Goal: Information Seeking & Learning: Understand process/instructions

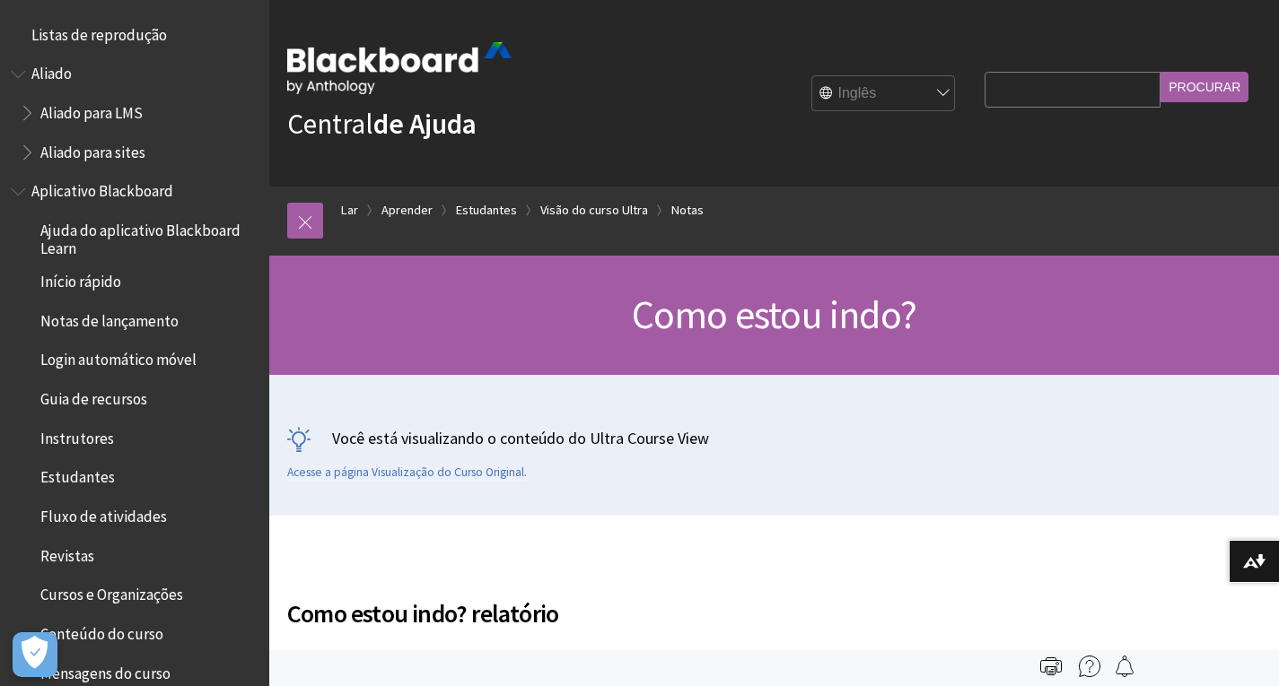
scroll to position [2482, 0]
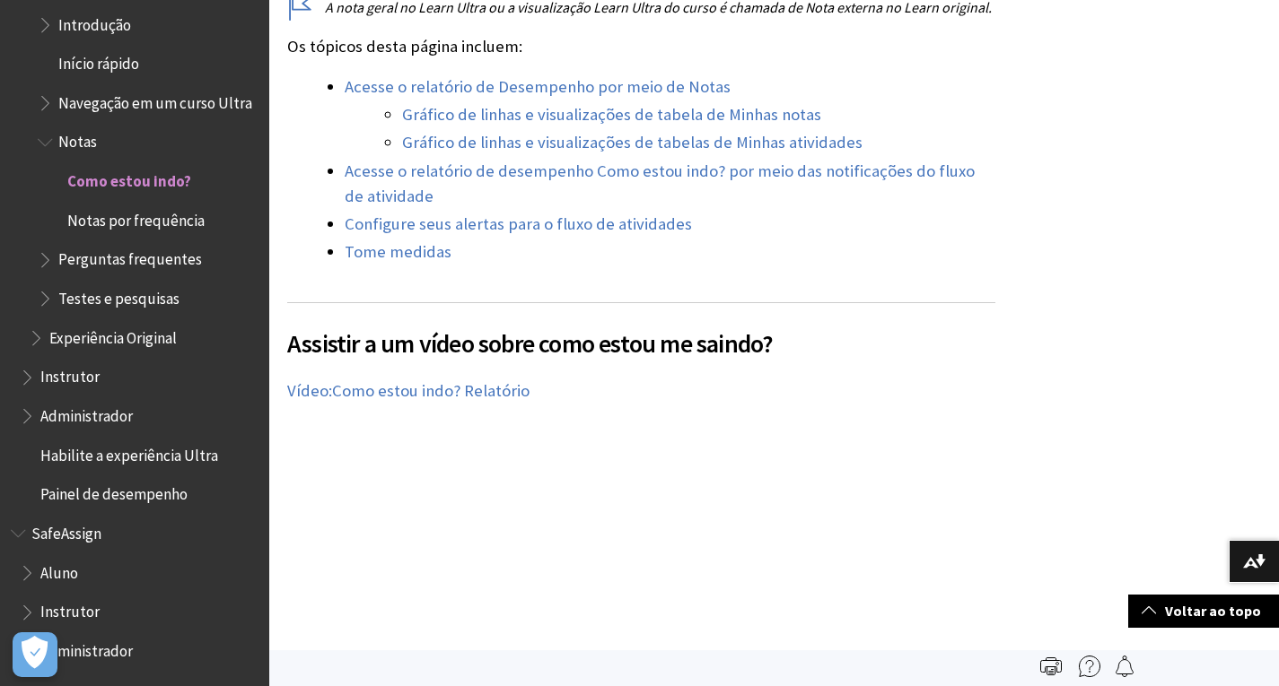
scroll to position [449, 0]
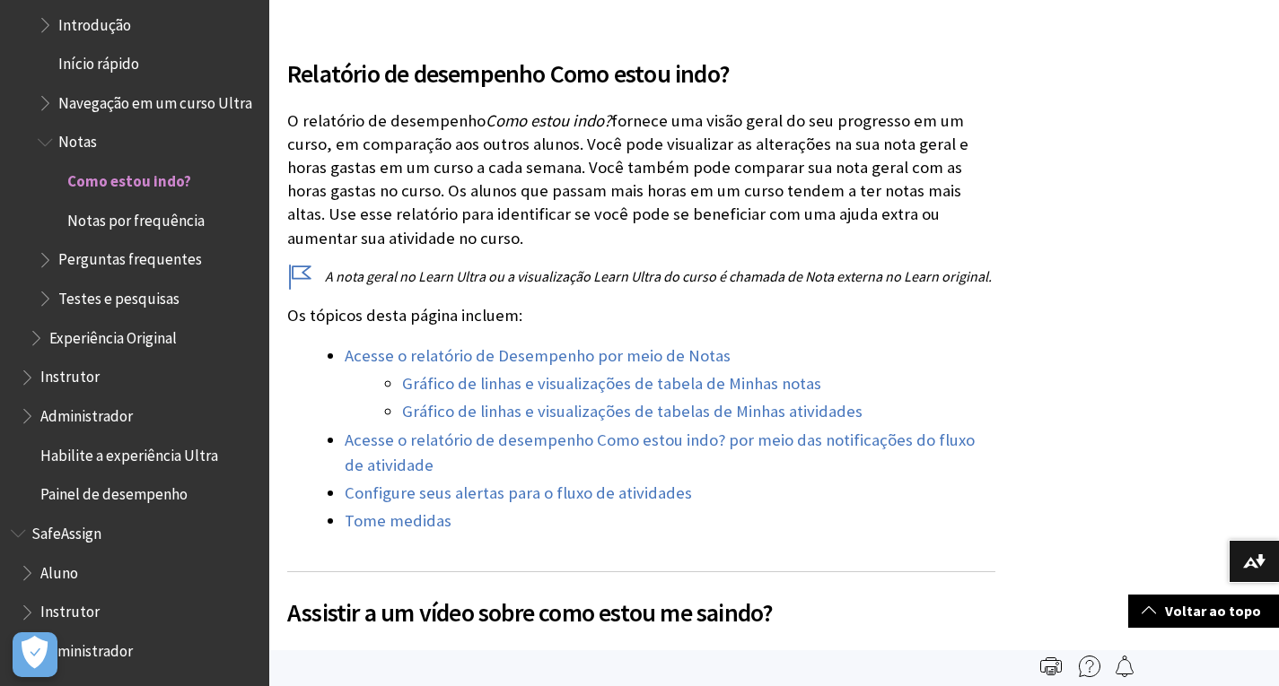
click at [188, 216] on span "Notas por frequência" at bounding box center [135, 217] width 137 height 24
